Goal: Information Seeking & Learning: Learn about a topic

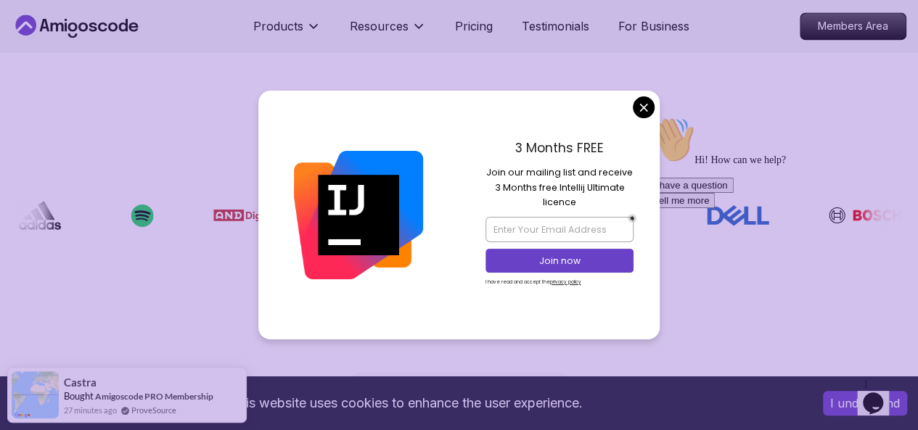
scroll to position [1043, 0]
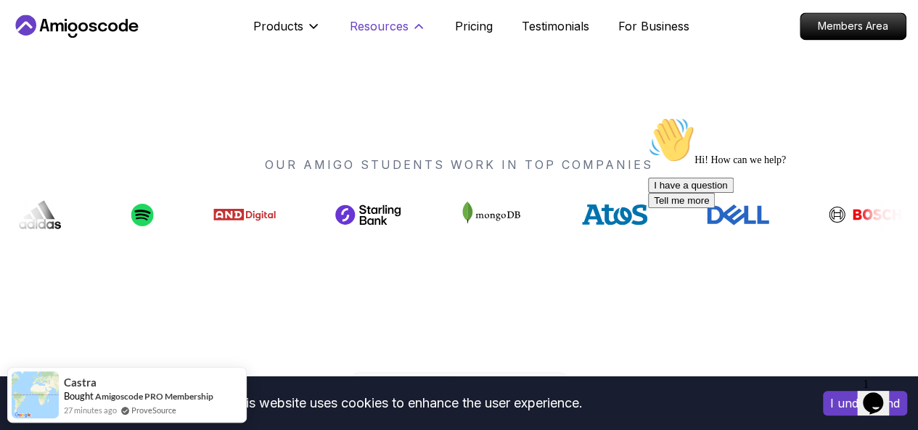
click at [398, 25] on p "Resources" at bounding box center [379, 25] width 59 height 17
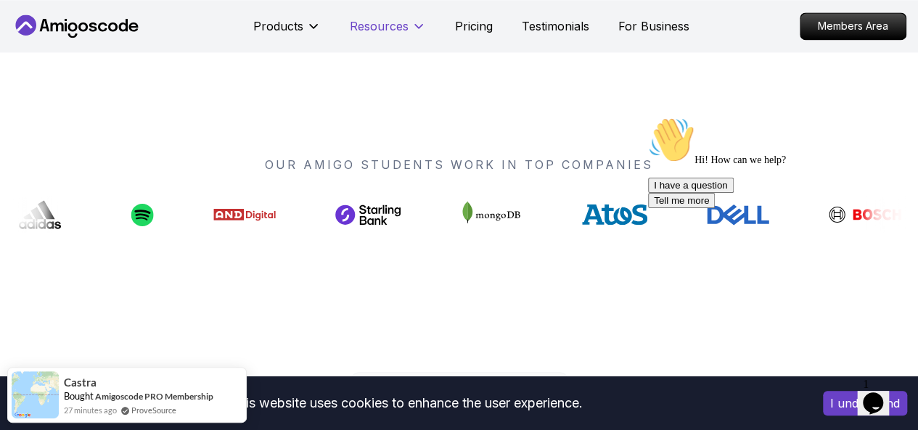
click at [398, 25] on p "Resources" at bounding box center [379, 25] width 59 height 17
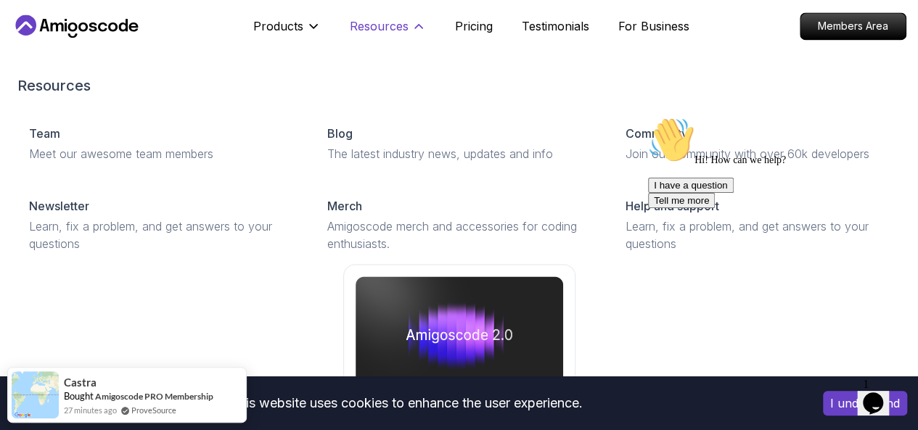
click at [398, 25] on p "Resources" at bounding box center [379, 25] width 59 height 17
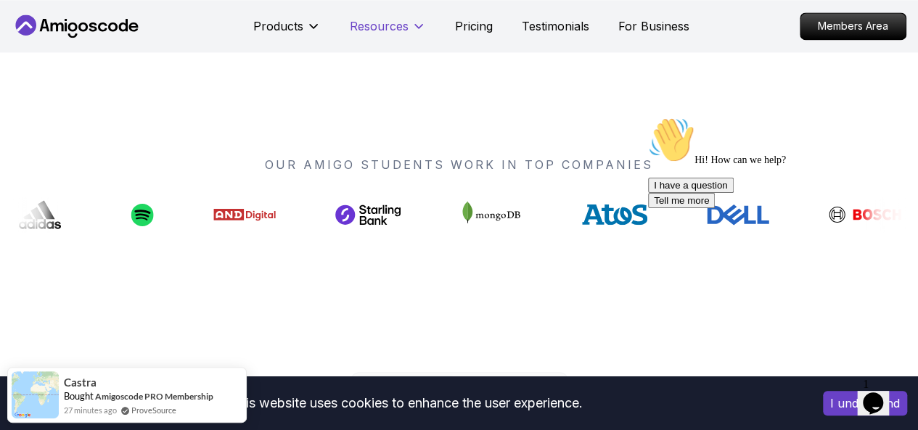
click at [398, 25] on p "Resources" at bounding box center [379, 25] width 59 height 17
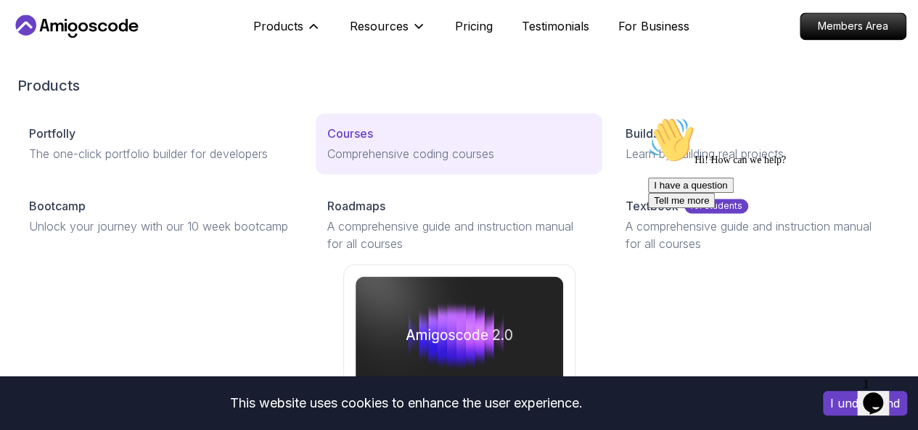
click at [327, 142] on div "Courses" at bounding box center [458, 133] width 263 height 17
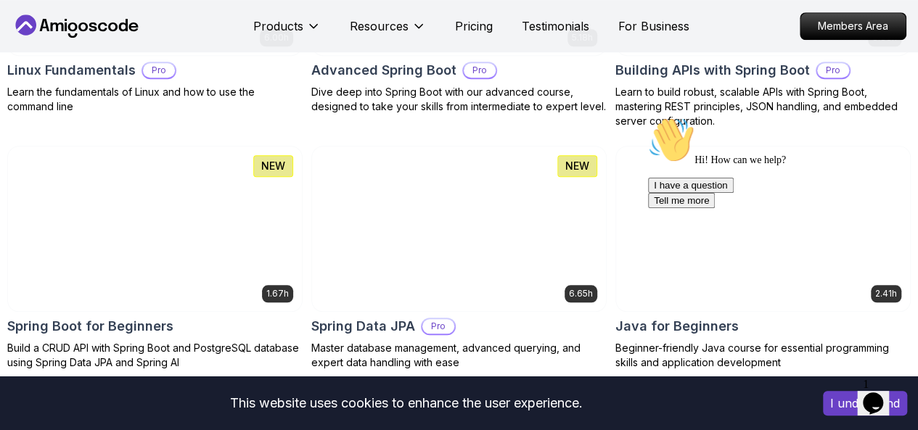
scroll to position [618, 0]
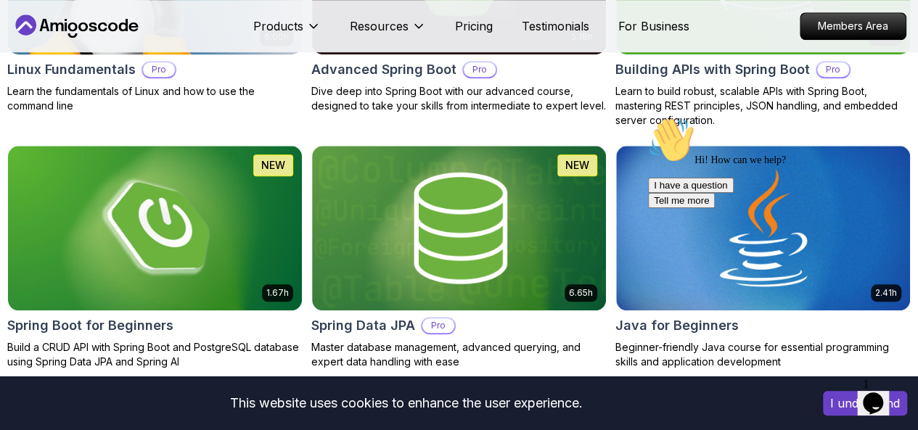
click at [302, 146] on img at bounding box center [155, 228] width 294 height 165
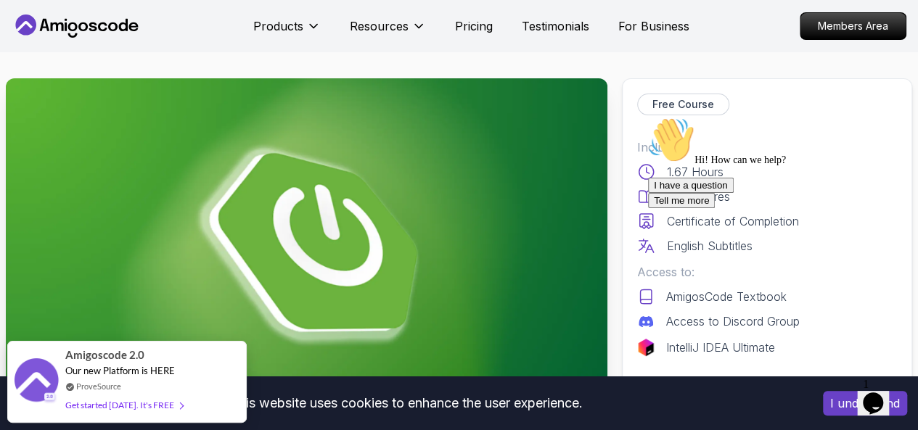
scroll to position [22, 0]
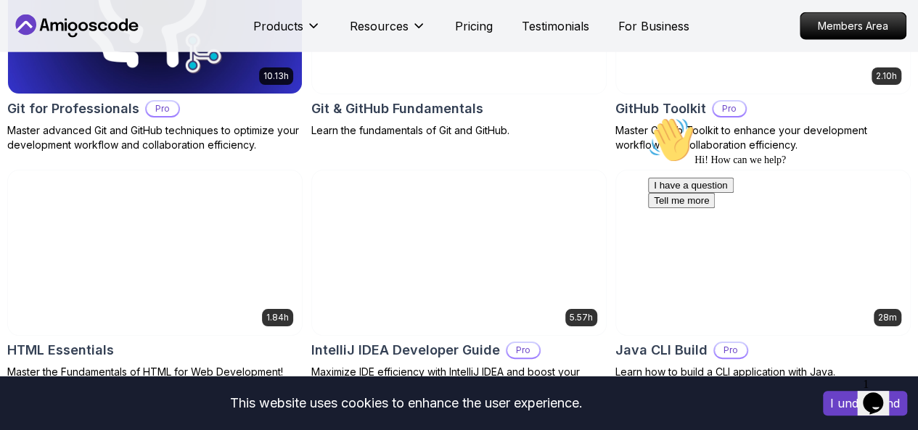
scroll to position [1851, 0]
